Goal: Task Accomplishment & Management: Manage account settings

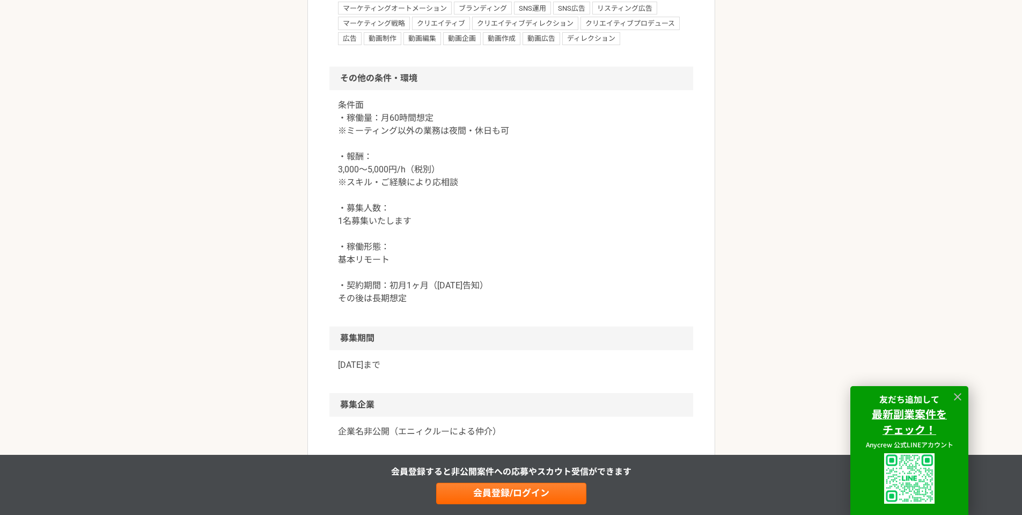
scroll to position [1127, 0]
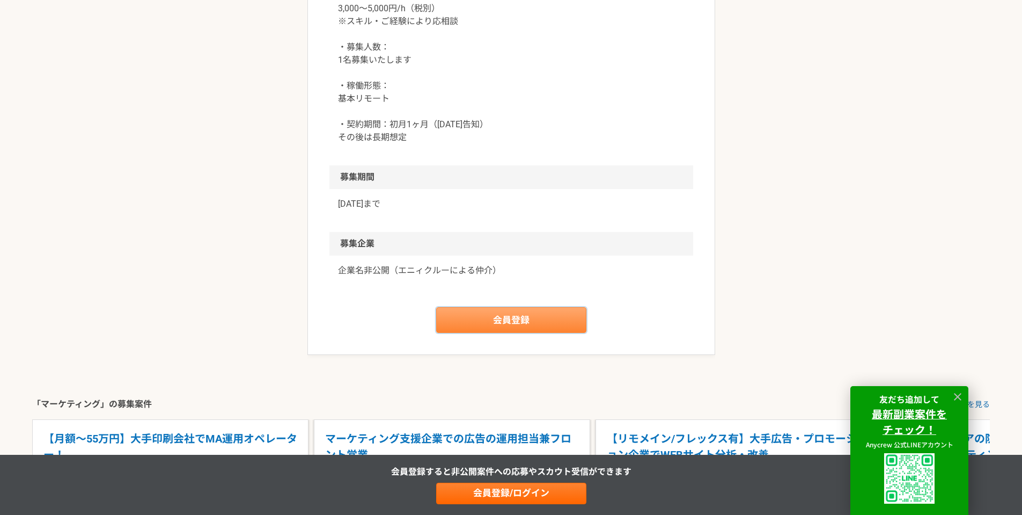
click at [508, 333] on link "会員登録" at bounding box center [511, 320] width 150 height 26
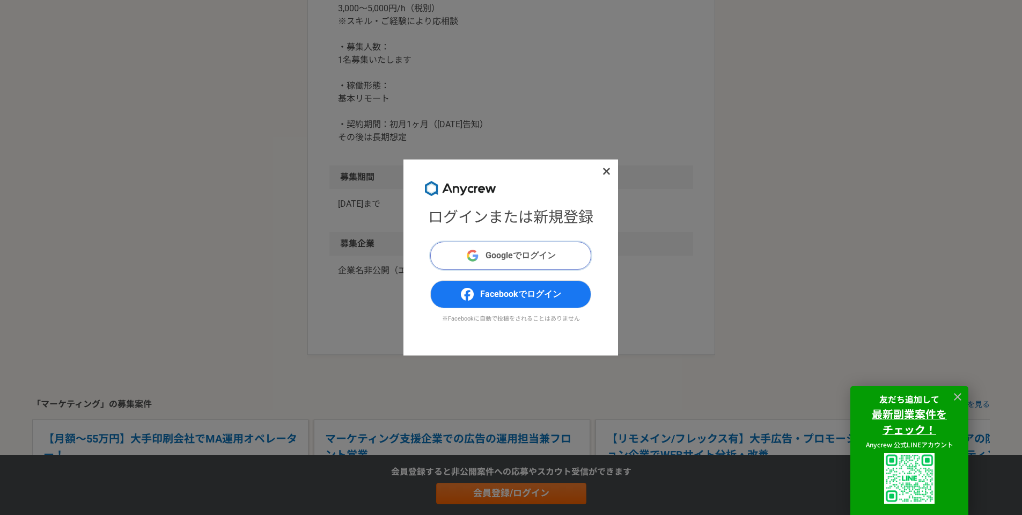
click at [526, 264] on button "Googleでログイン" at bounding box center [510, 256] width 161 height 28
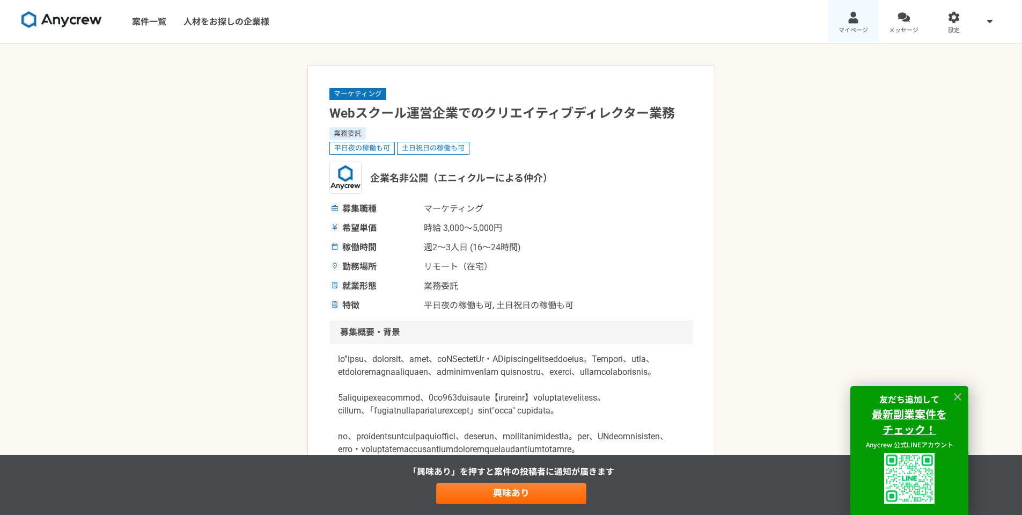
click at [848, 23] on div at bounding box center [853, 17] width 12 height 12
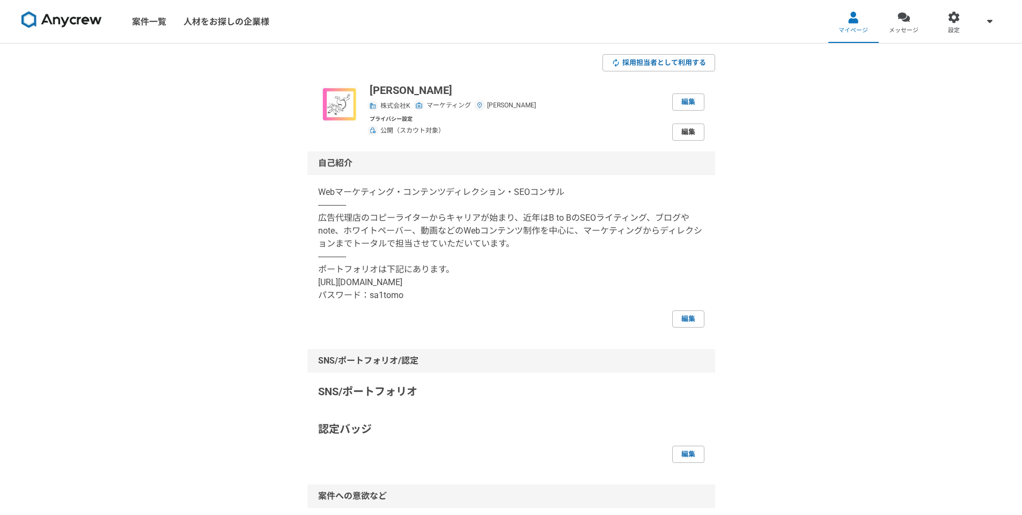
click at [690, 131] on link "編集" at bounding box center [689, 131] width 32 height 17
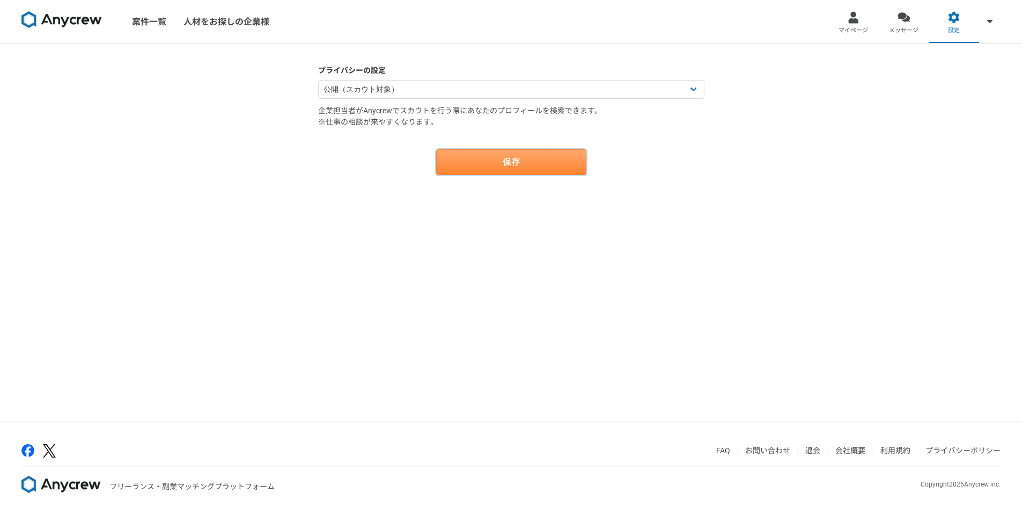
click at [514, 163] on button "保存" at bounding box center [511, 162] width 150 height 26
click at [811, 154] on div "プライバシーの設定 公開（スカウト対象） 非公開（スカウト対象外） 企業担当者がAnycrewでスカウトを行う際にあなたのプロフィールを検索できます。 ※仕事…" at bounding box center [511, 232] width 1022 height 378
click at [1002, 18] on icon "close" at bounding box center [1002, 19] width 5 height 5
click at [860, 31] on span "マイページ" at bounding box center [854, 30] width 30 height 9
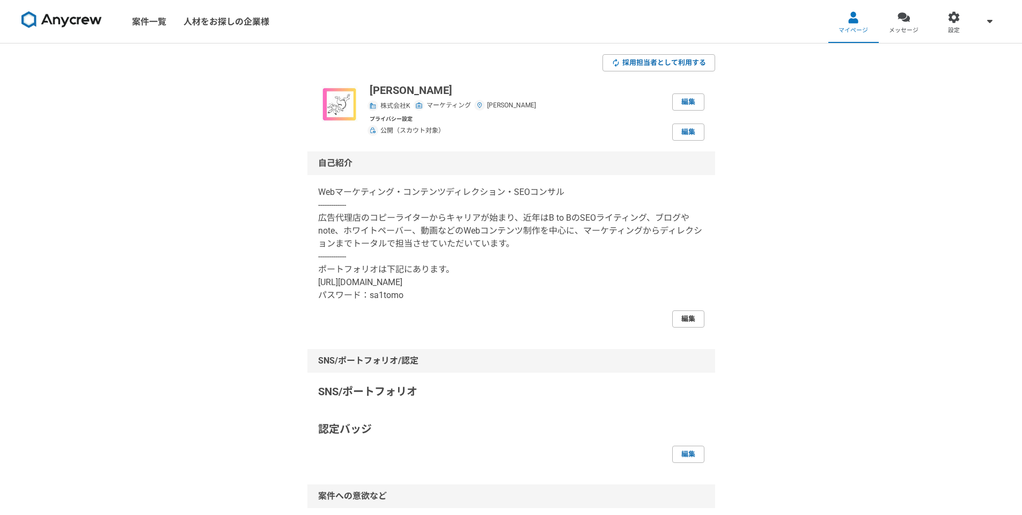
click at [693, 319] on link "編集" at bounding box center [689, 318] width 32 height 17
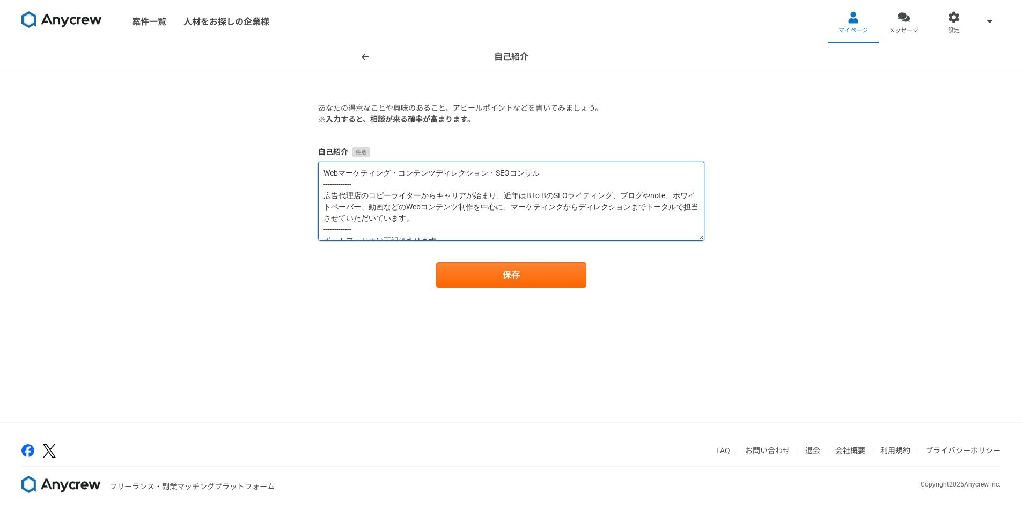
click at [394, 176] on textarea "Webマーケティング・コンテンツディレクション・SEOコンサル ------------- 広告代理店のコピーライターからキャリアが始まり、近年はB to B…" at bounding box center [511, 201] width 386 height 79
type textarea "Webディレクション(マーケティングに基づいたコンセプト設計からコンテンツ制作、運用まで) ------------- 広告代理店のコピーライターからキャリア…"
